Goal: Information Seeking & Learning: Learn about a topic

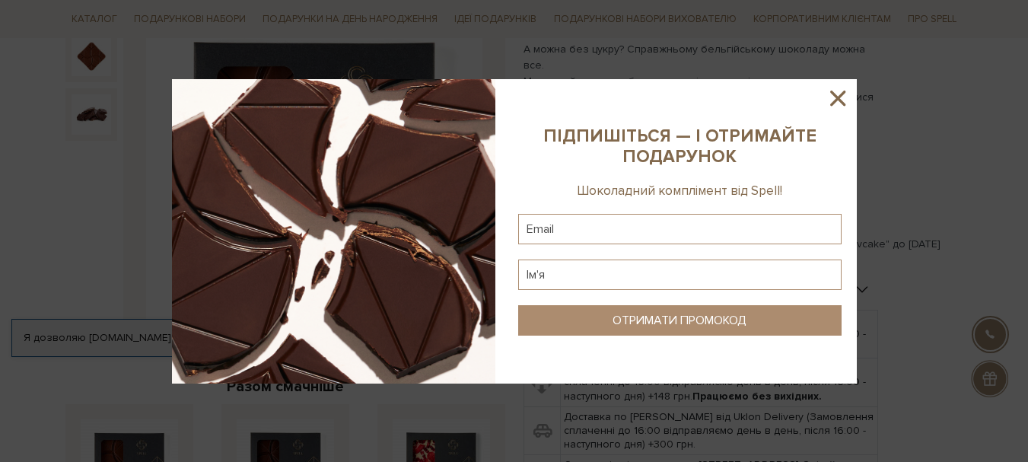
click at [826, 94] on icon at bounding box center [838, 98] width 26 height 26
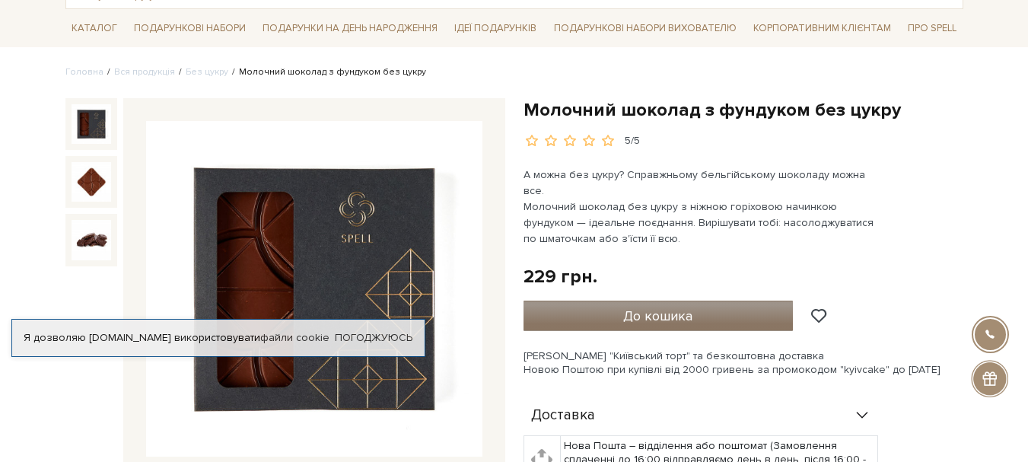
scroll to position [76, 0]
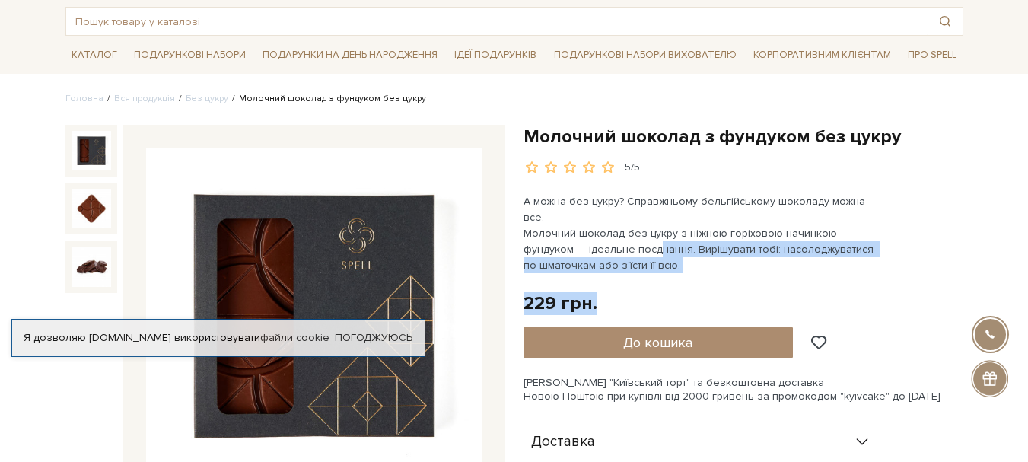
drag, startPoint x: 695, startPoint y: 261, endPoint x: 606, endPoint y: 227, distance: 96.1
click at [606, 227] on div "Молочний шоколад з фундуком без цукру 5/5 А можна без цукру? Справжньому бельгі…" at bounding box center [743, 451] width 440 height 652
click at [697, 291] on div "229 грн. Оплата частинами:" at bounding box center [743, 303] width 440 height 24
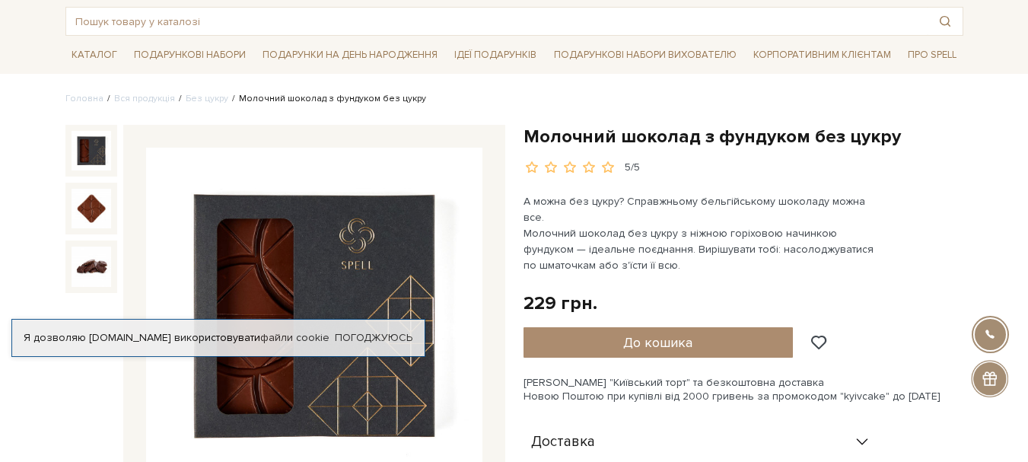
click at [669, 245] on p "А можна без цукру? Справжньому бельгійському шоколаду можна все. Молочний шокол…" at bounding box center [701, 233] width 357 height 80
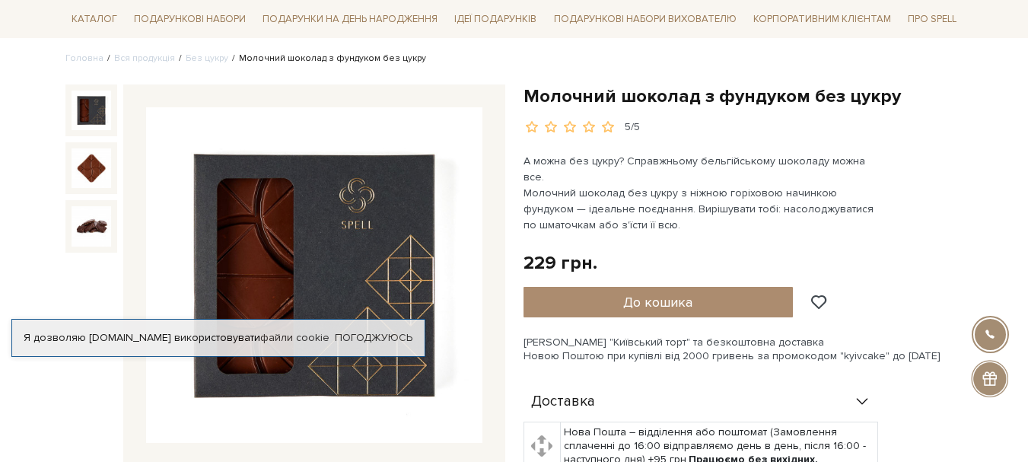
scroll to position [152, 0]
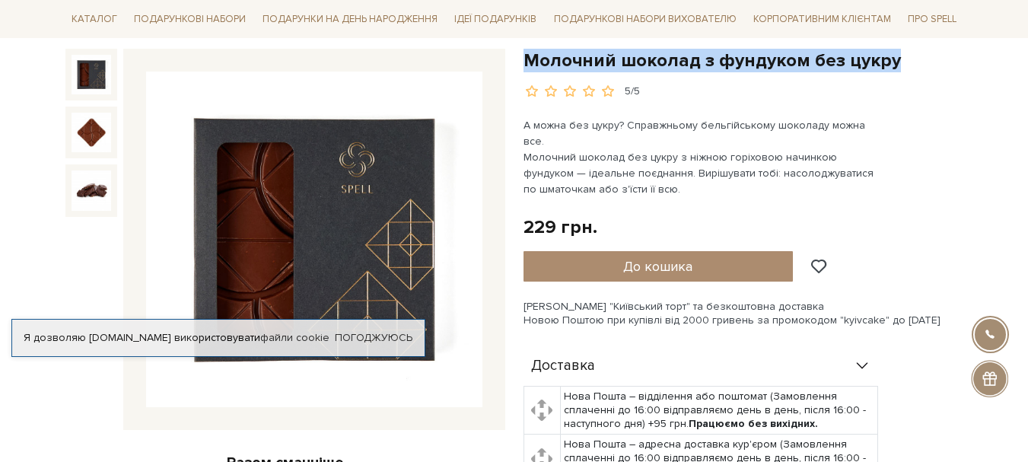
drag, startPoint x: 521, startPoint y: 66, endPoint x: 930, endPoint y: 60, distance: 408.5
click at [930, 60] on div "Молочний шоколад з фундуком без цукру 5/5 А можна без цукру? Справжньому бельгі…" at bounding box center [743, 443] width 458 height 788
copy h1 "Молочний шоколад з фундуком без цукру"
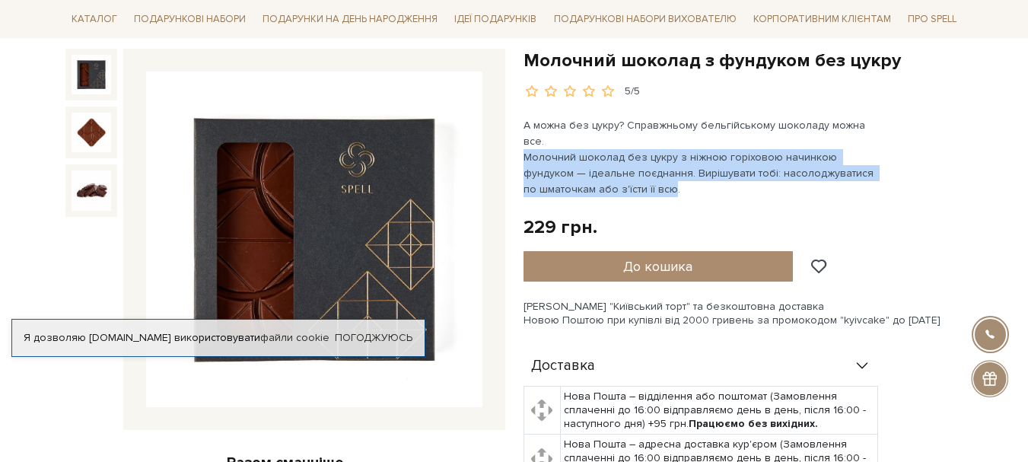
drag, startPoint x: 656, startPoint y: 173, endPoint x: 520, endPoint y: 137, distance: 141.0
click at [520, 137] on div "Молочний шоколад з фундуком без цукру 5/5 А можна без цукру? Справжньому бельгі…" at bounding box center [743, 443] width 458 height 788
click at [599, 157] on span "Молочний шоколад без цукру з ніжною горіховою начинкою фундуком — ідеальне поєд…" at bounding box center [699, 173] width 353 height 45
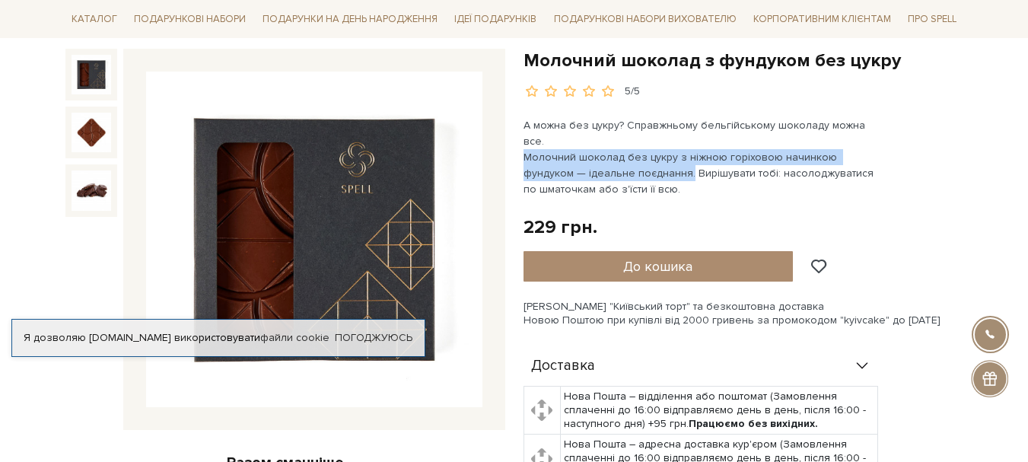
drag, startPoint x: 635, startPoint y: 158, endPoint x: 524, endPoint y: 144, distance: 112.0
click at [524, 151] on span "Молочний шоколад без цукру з ніжною горіховою начинкою фундуком — ідеальне поєд…" at bounding box center [699, 173] width 353 height 45
copy span "Молочний шоколад без цукру з ніжною горіховою начинкою фундуком — ідеальне поєд…"
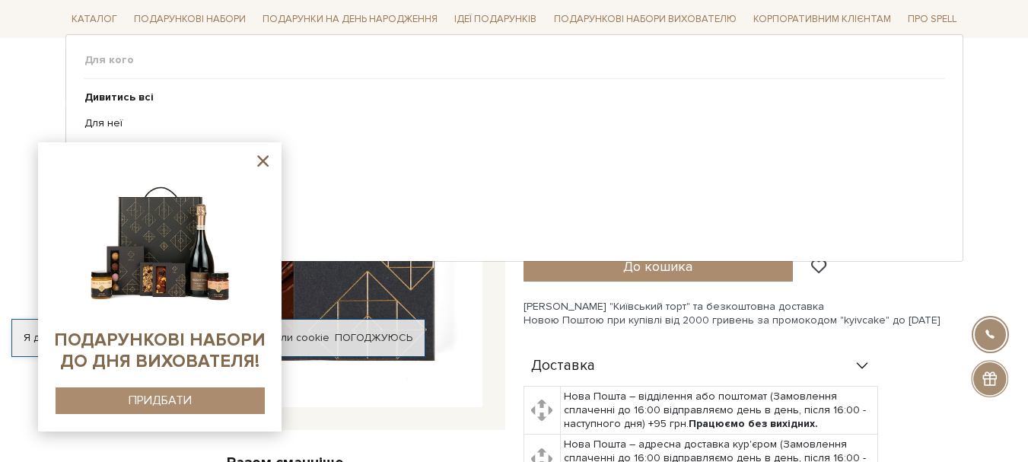
scroll to position [0, 0]
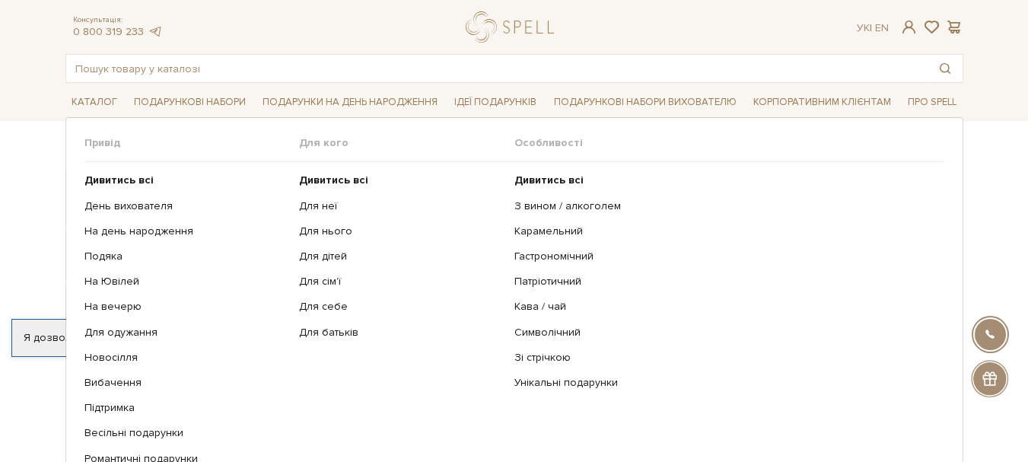
scroll to position [76, 0]
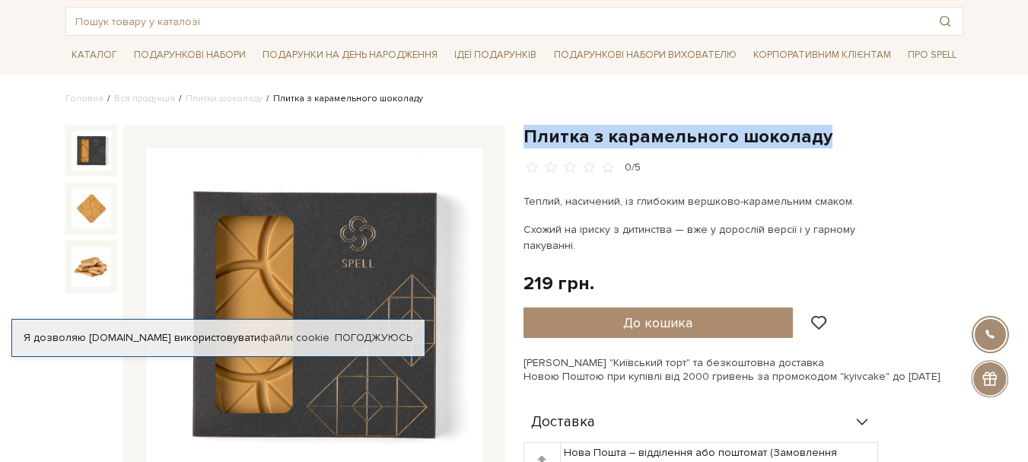
drag, startPoint x: 837, startPoint y: 136, endPoint x: 513, endPoint y: 145, distance: 324.2
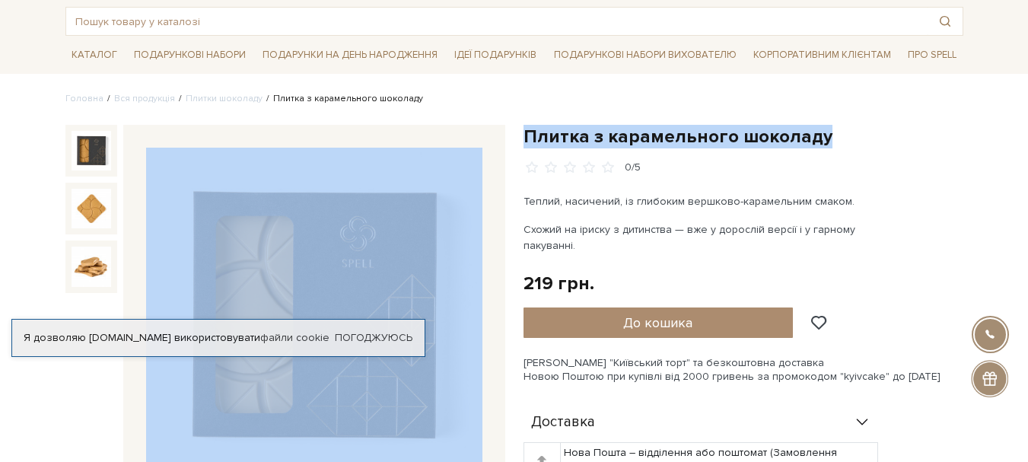
copy div "Разом смачніше [GEOGRAPHIC_DATA] з карамельного шоколаду 219 грн. + Набір цукер…"
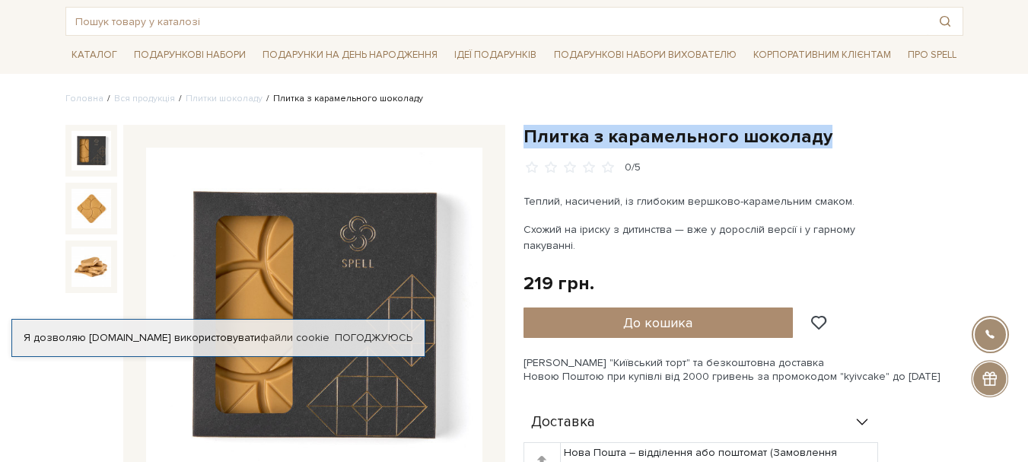
drag, startPoint x: 860, startPoint y: 136, endPoint x: 526, endPoint y: 138, distance: 333.9
click at [526, 138] on h1 "Плитка з карамельного шоколаду" at bounding box center [743, 137] width 440 height 24
copy h1 "Плитка з карамельного шоколаду"
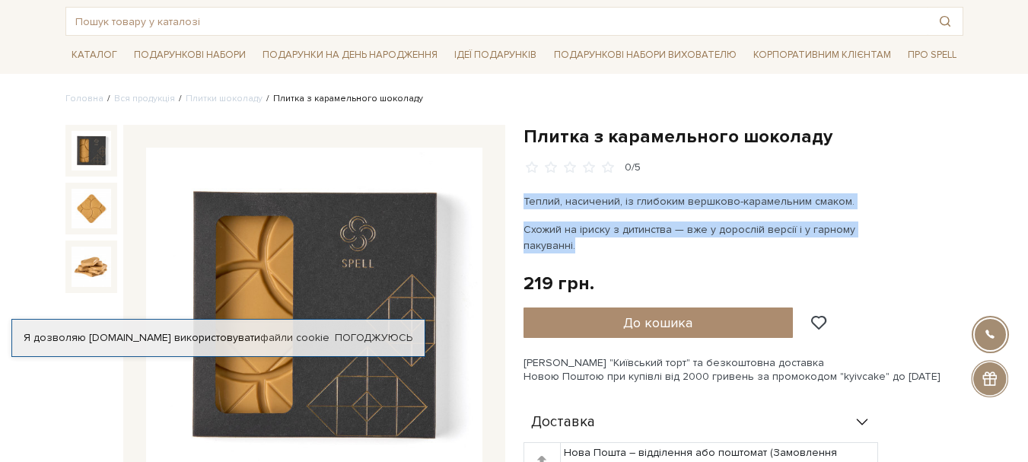
drag, startPoint x: 577, startPoint y: 246, endPoint x: 523, endPoint y: 205, distance: 67.9
click at [523, 205] on div "Теплий, насичений, із глибоким вершково-карамельним смаком. Схожий на іриску з …" at bounding box center [701, 223] width 357 height 60
copy div "Теплий, насичений, із глибоким вершково-карамельним смаком. Схожий на іриску з …"
